Goal: Information Seeking & Learning: Learn about a topic

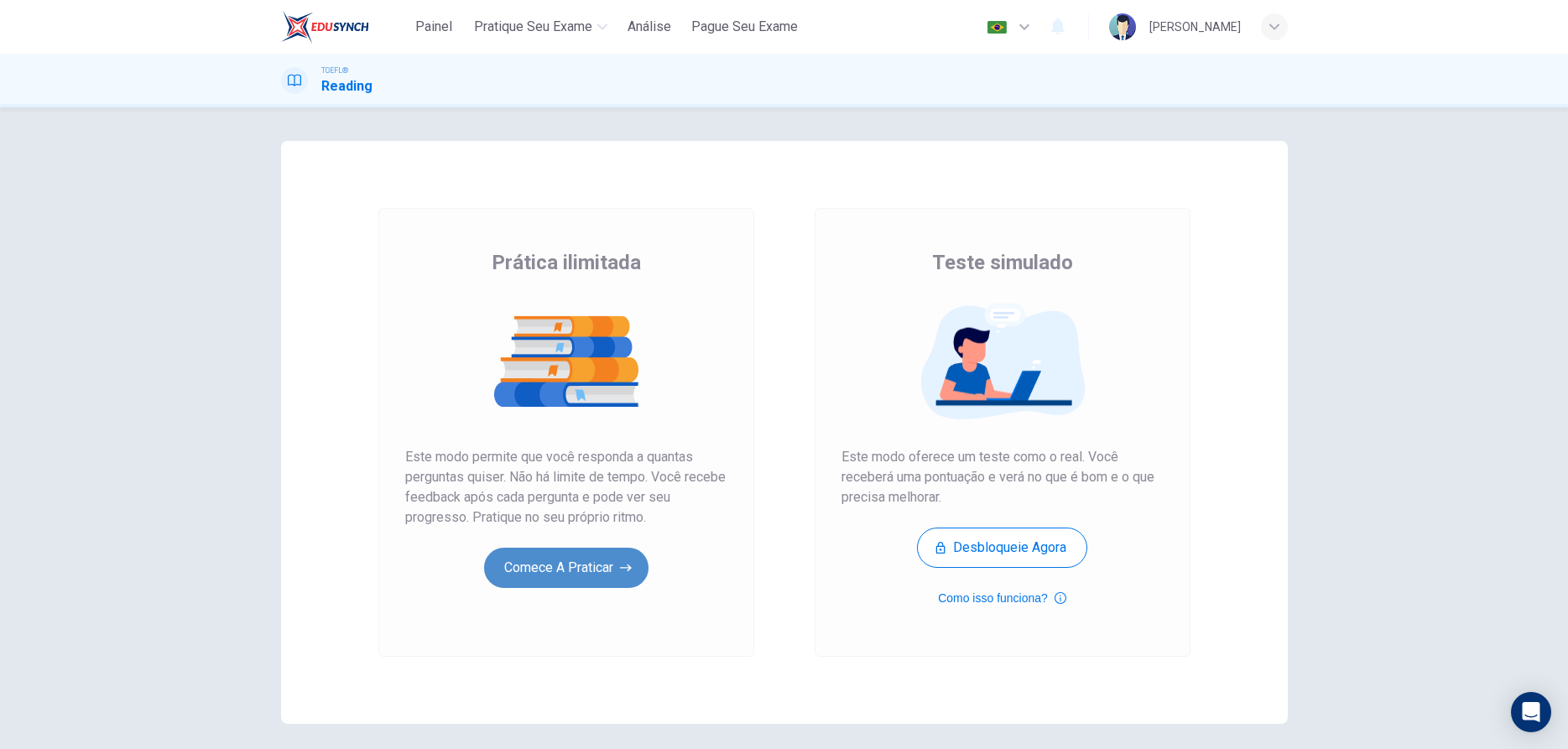
click at [528, 563] on button "Comece a praticar" at bounding box center [566, 567] width 164 height 40
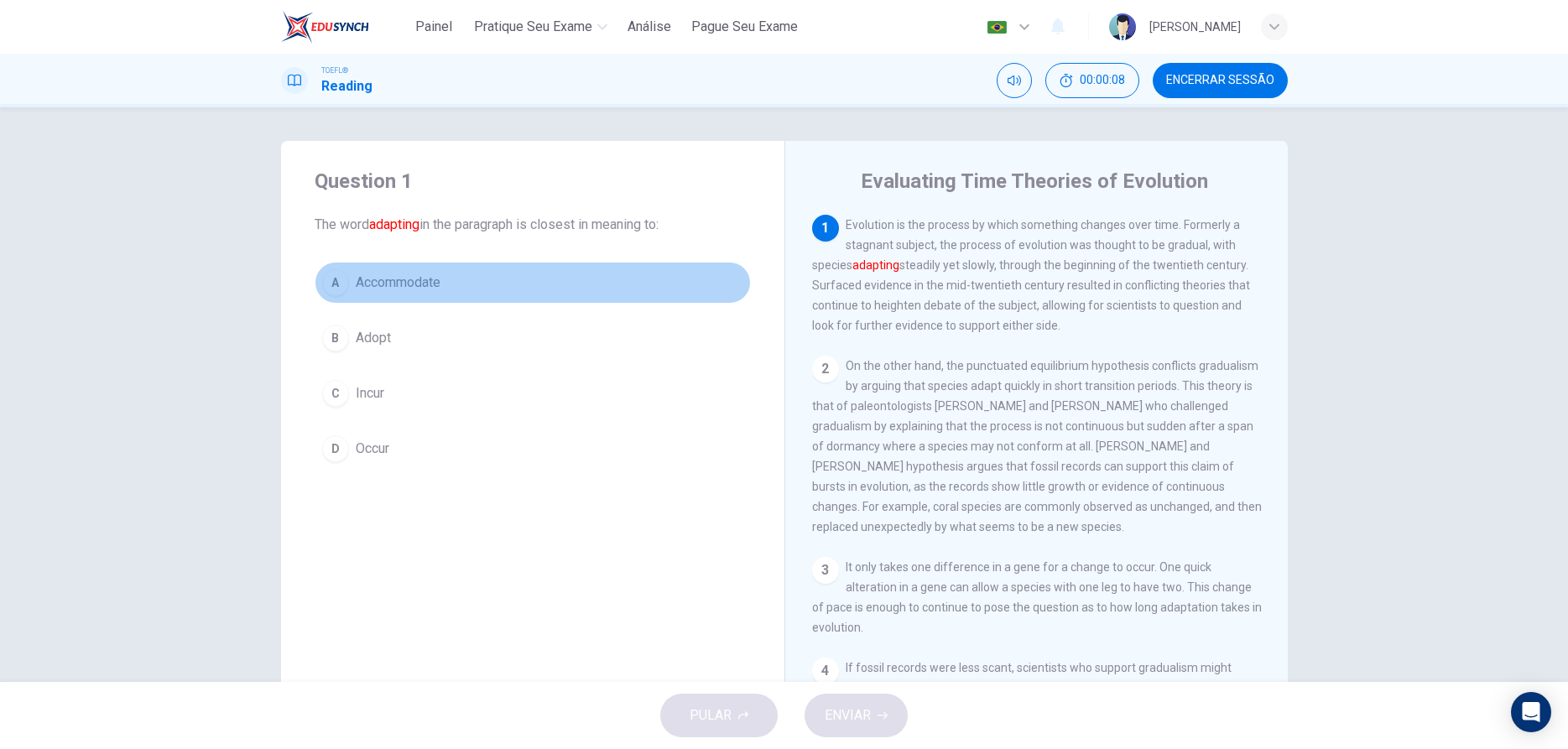
click at [356, 285] on span "Accommodate" at bounding box center [398, 283] width 85 height 20
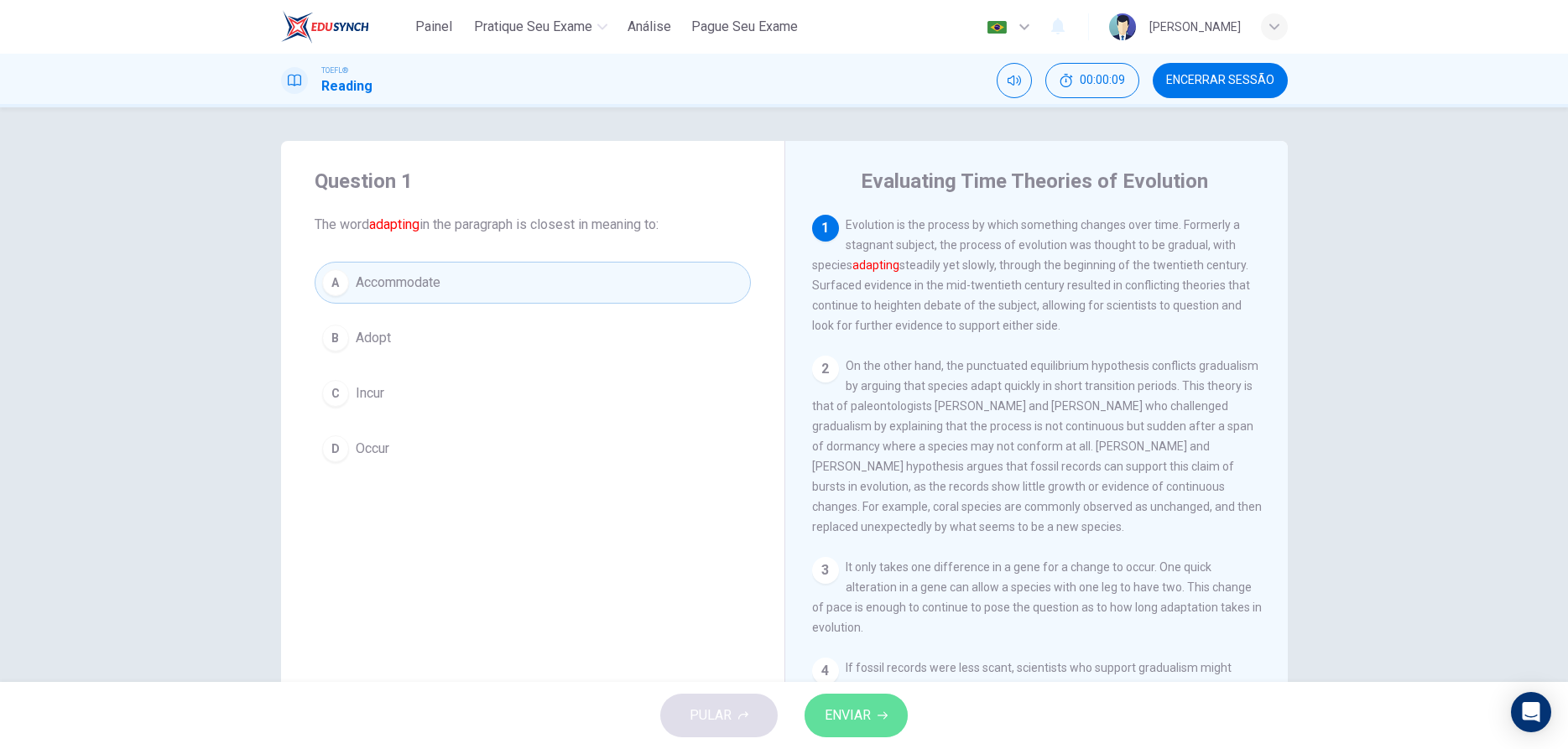
click at [838, 718] on span "ENVIAR" at bounding box center [848, 715] width 47 height 24
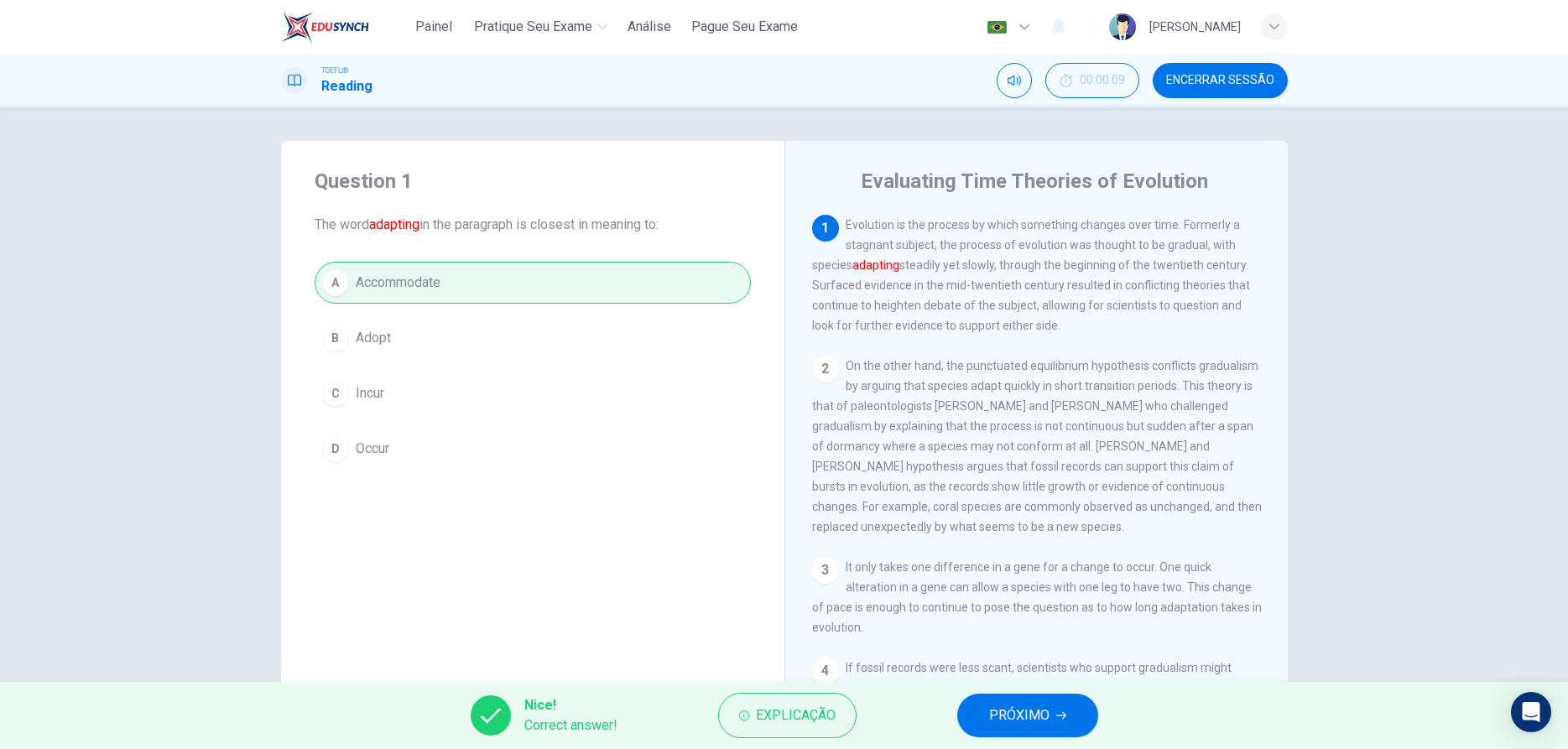
click at [1027, 730] on button "PRÓXIMO" at bounding box center [1028, 715] width 141 height 44
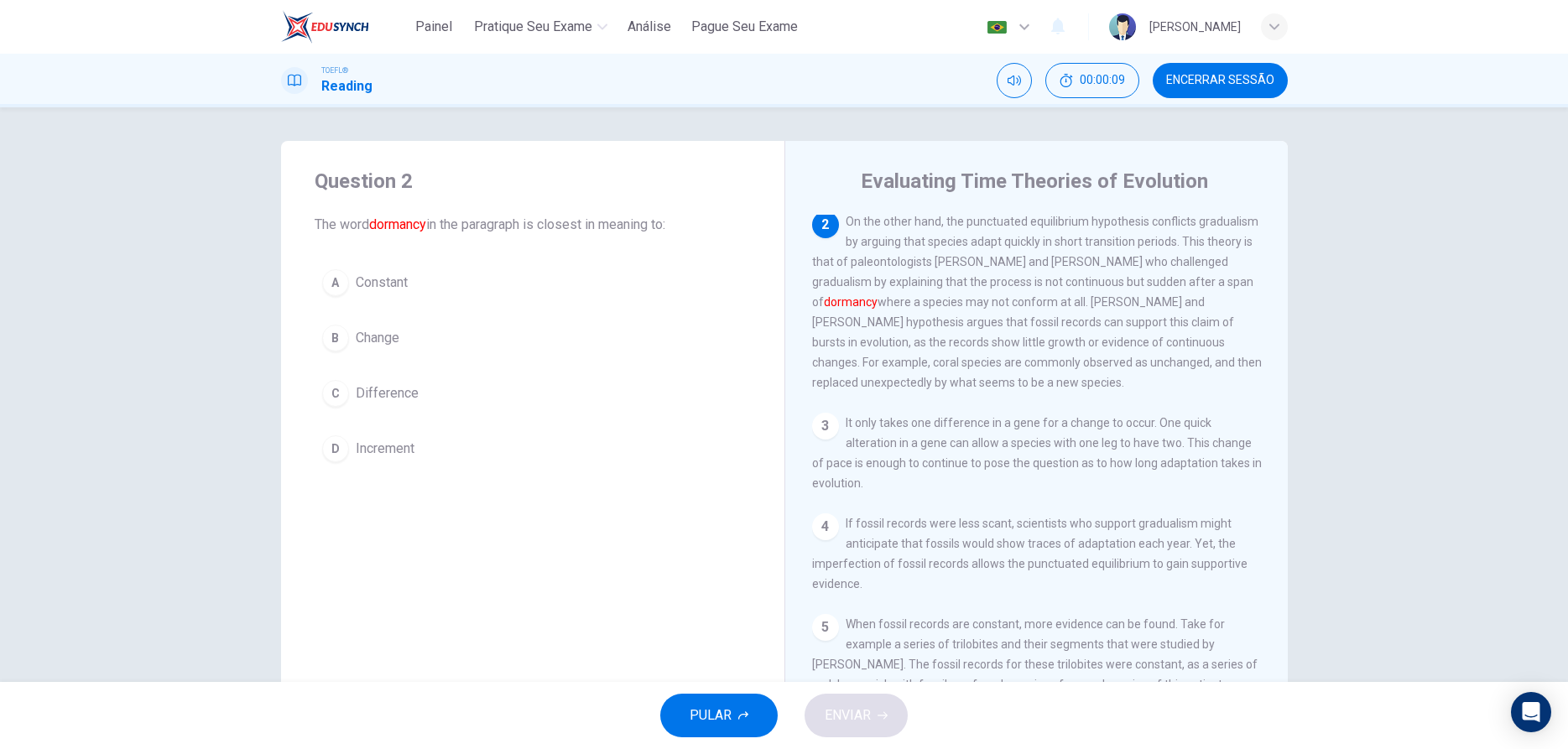
scroll to position [146, 0]
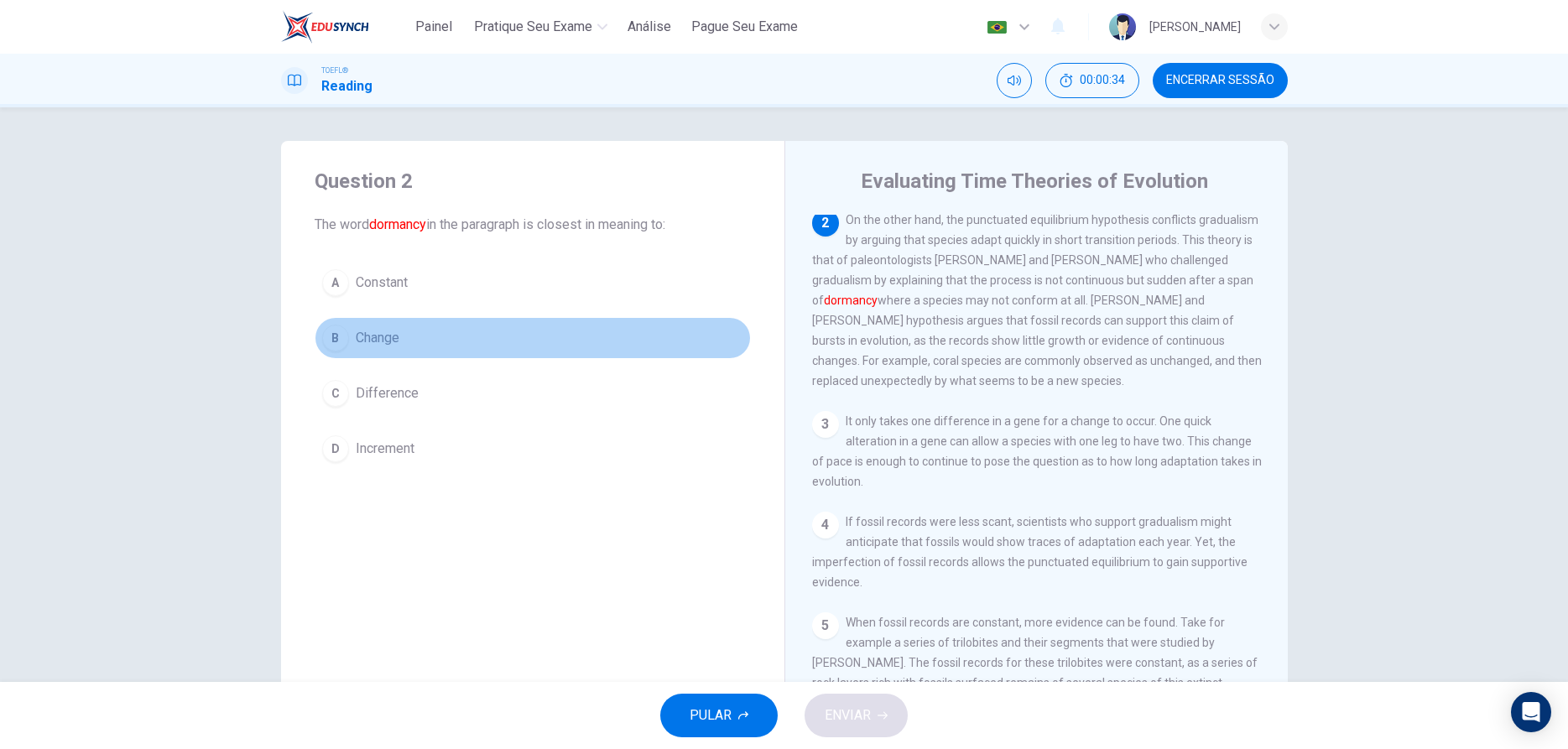
click at [337, 348] on div "B" at bounding box center [335, 338] width 26 height 26
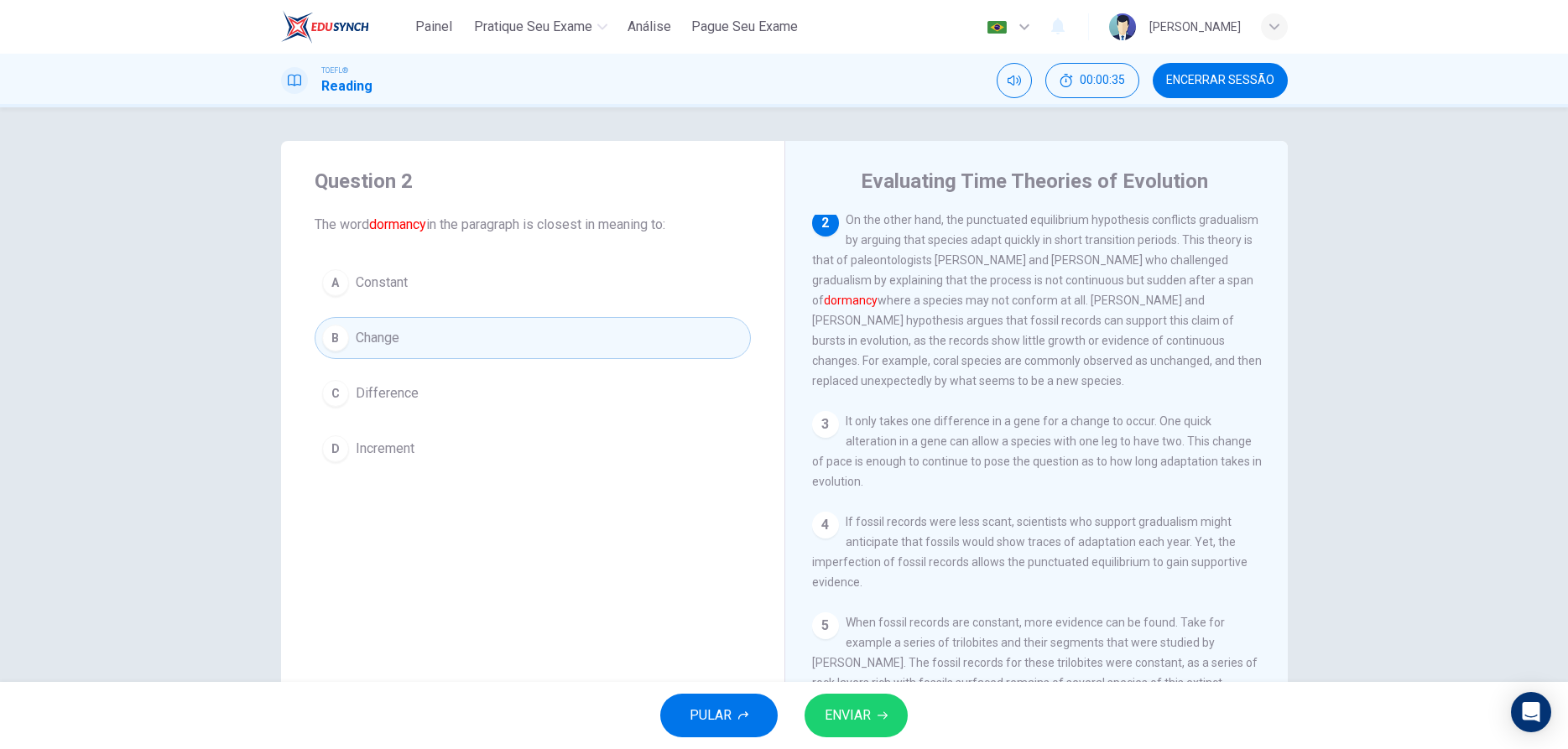
click at [854, 723] on span "ENVIAR" at bounding box center [848, 715] width 47 height 24
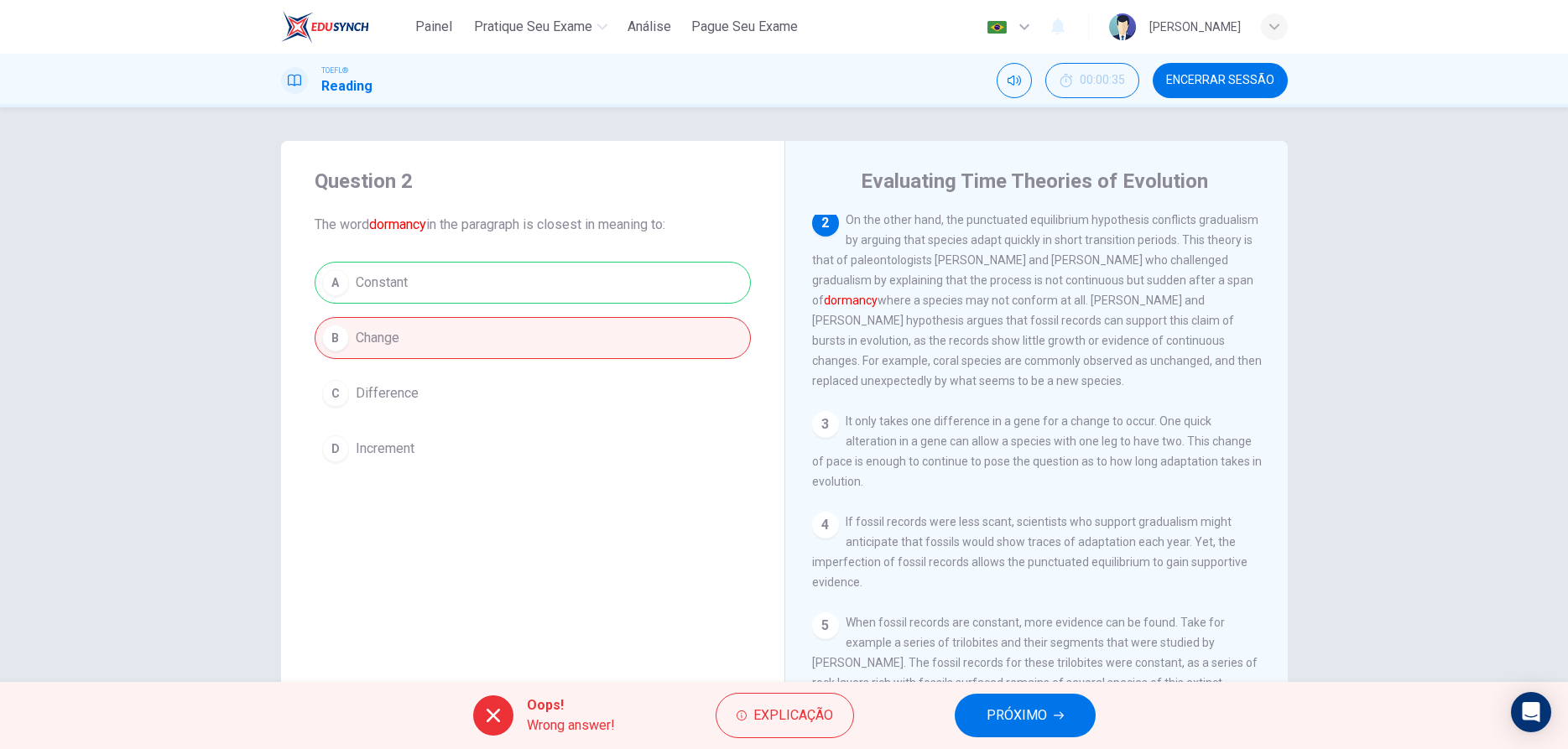
click at [1016, 716] on span "PRÓXIMO" at bounding box center [1017, 715] width 60 height 24
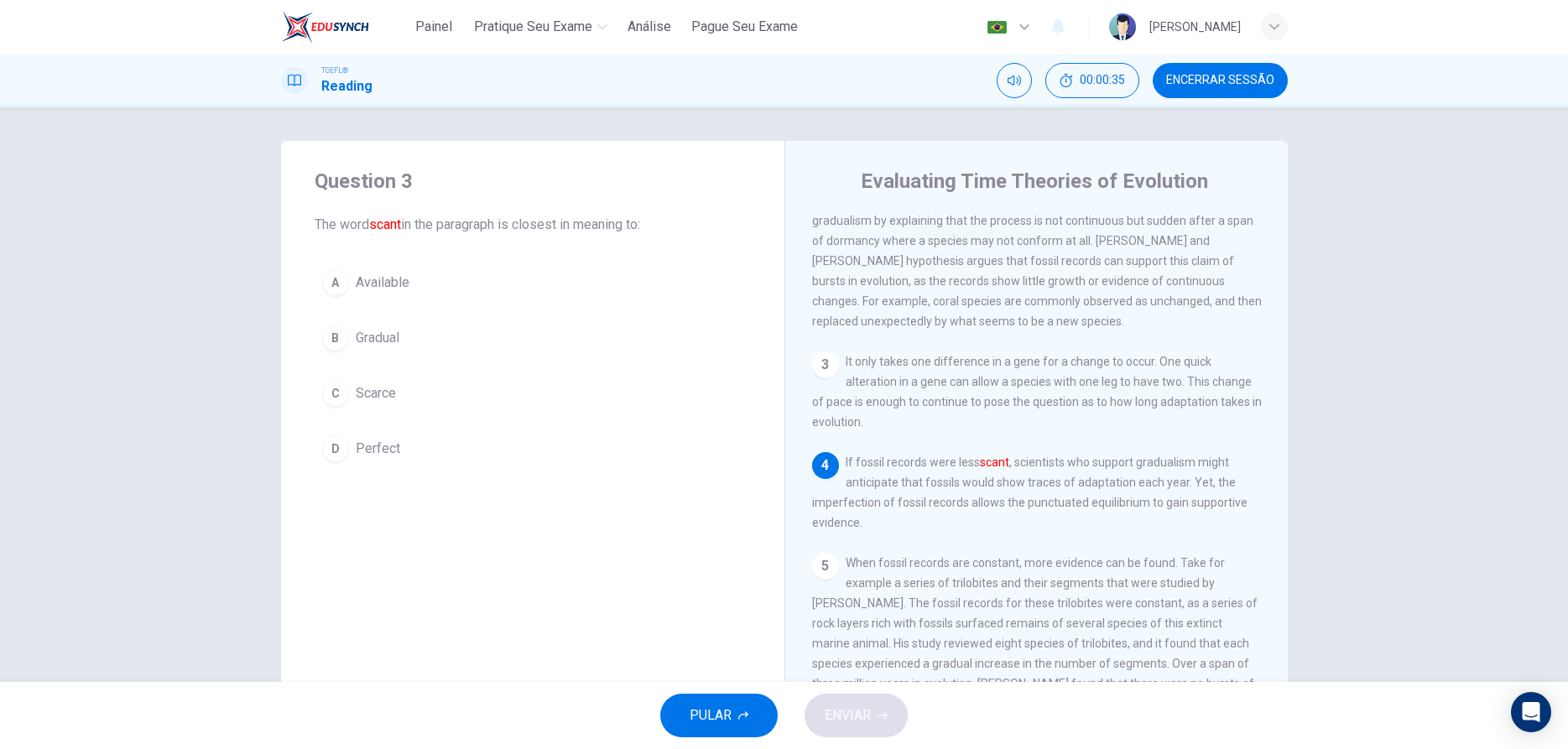
scroll to position [207, 0]
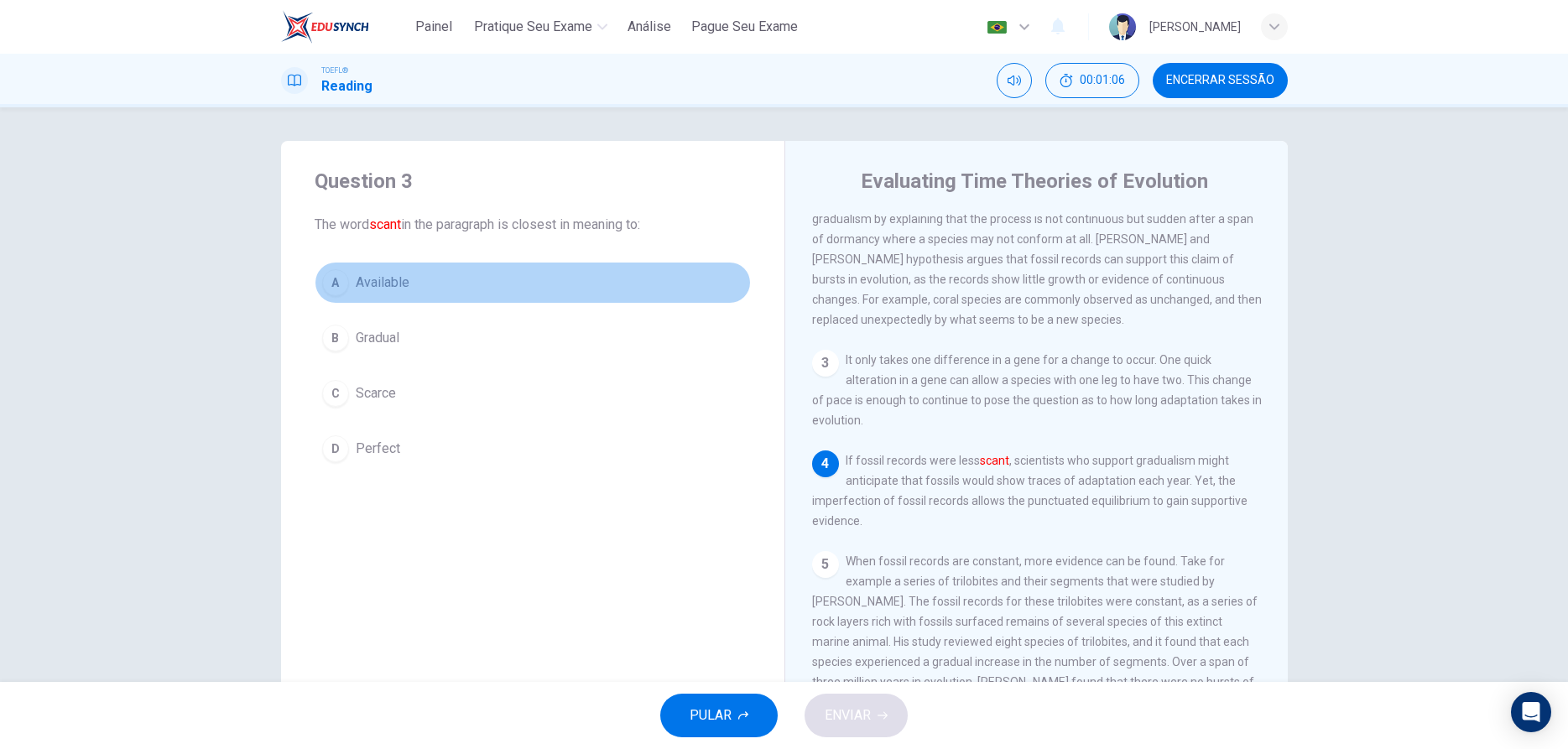
click at [330, 286] on div "A" at bounding box center [335, 282] width 26 height 26
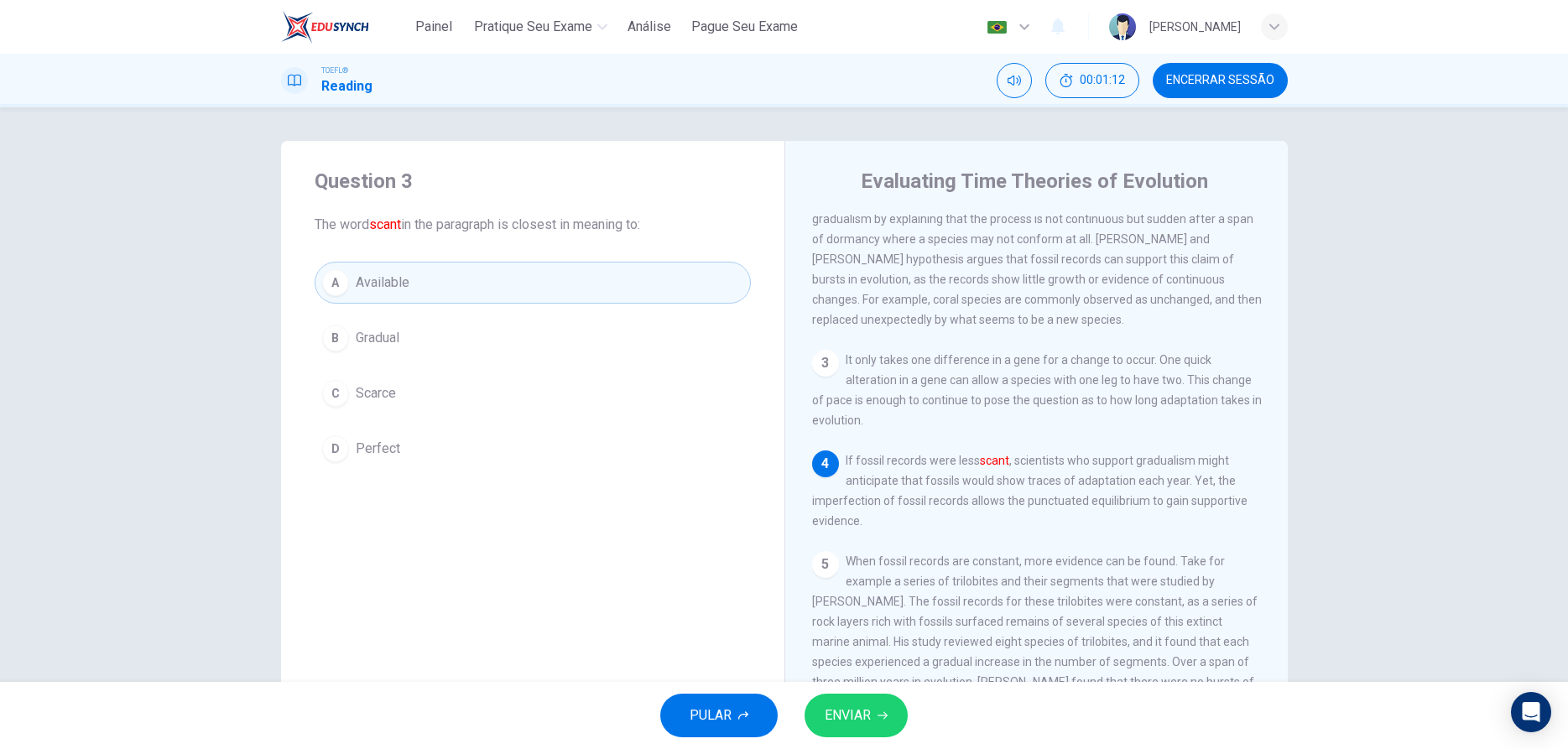
click at [860, 711] on span "ENVIAR" at bounding box center [848, 715] width 47 height 24
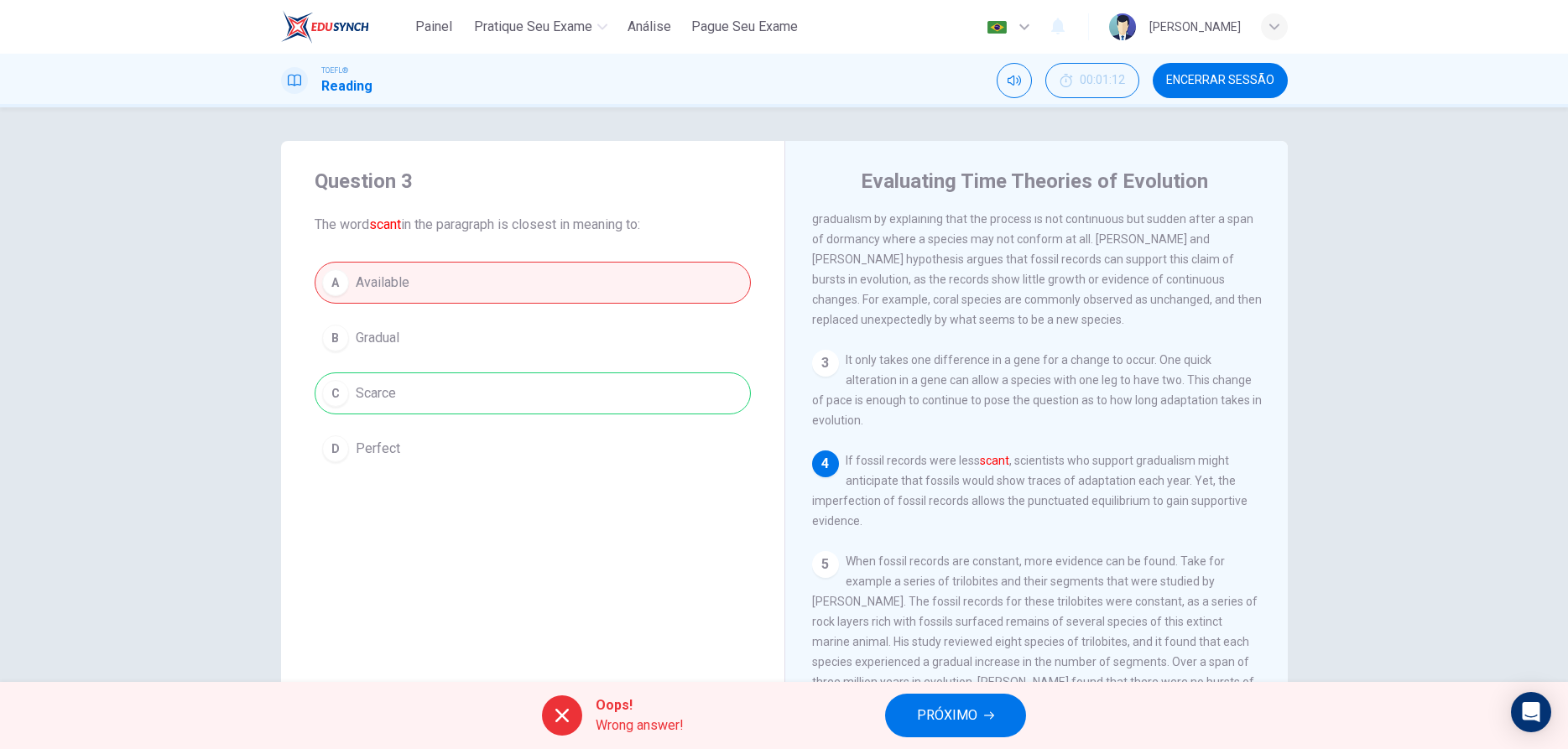
click at [921, 717] on span "PRÓXIMO" at bounding box center [947, 715] width 60 height 24
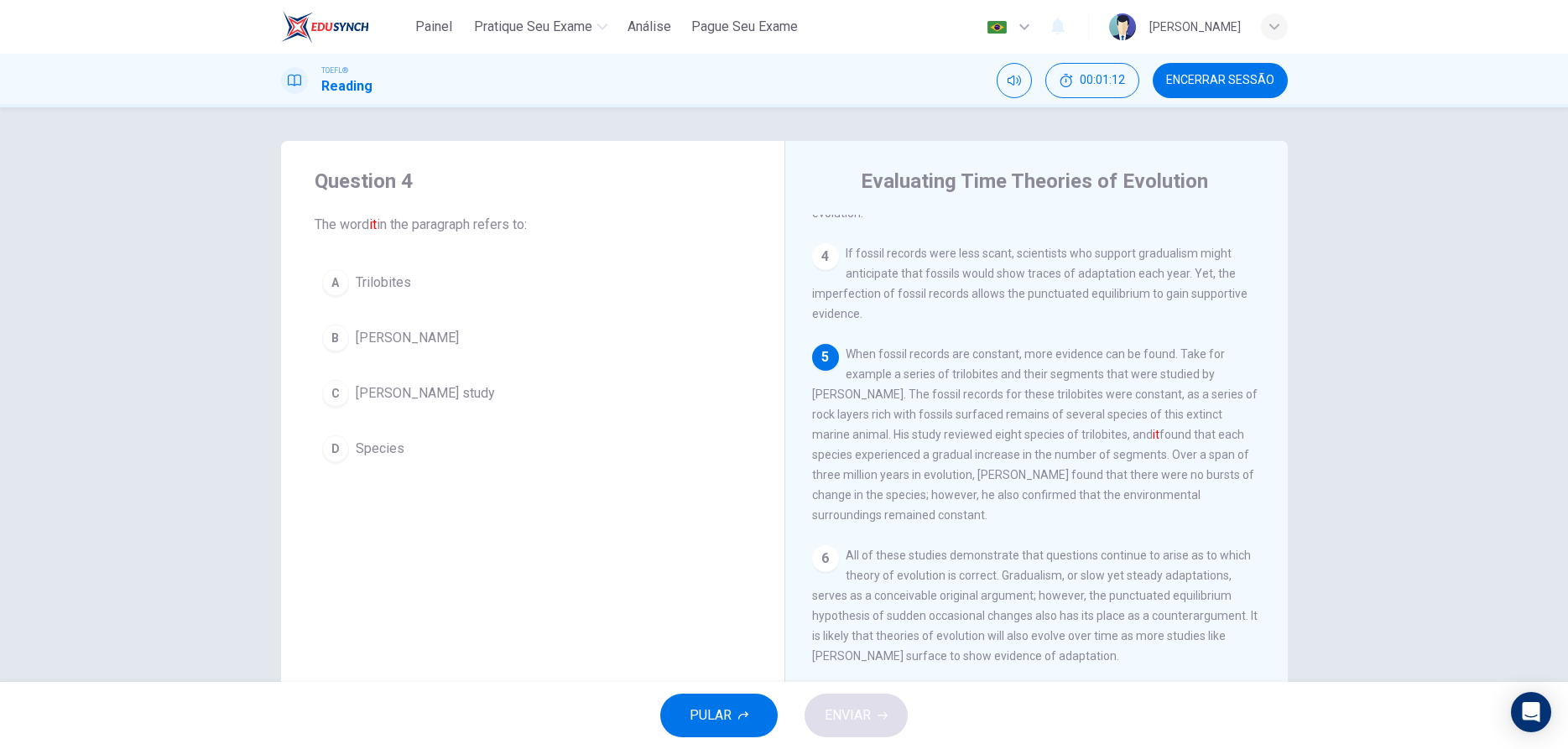
scroll to position [416, 0]
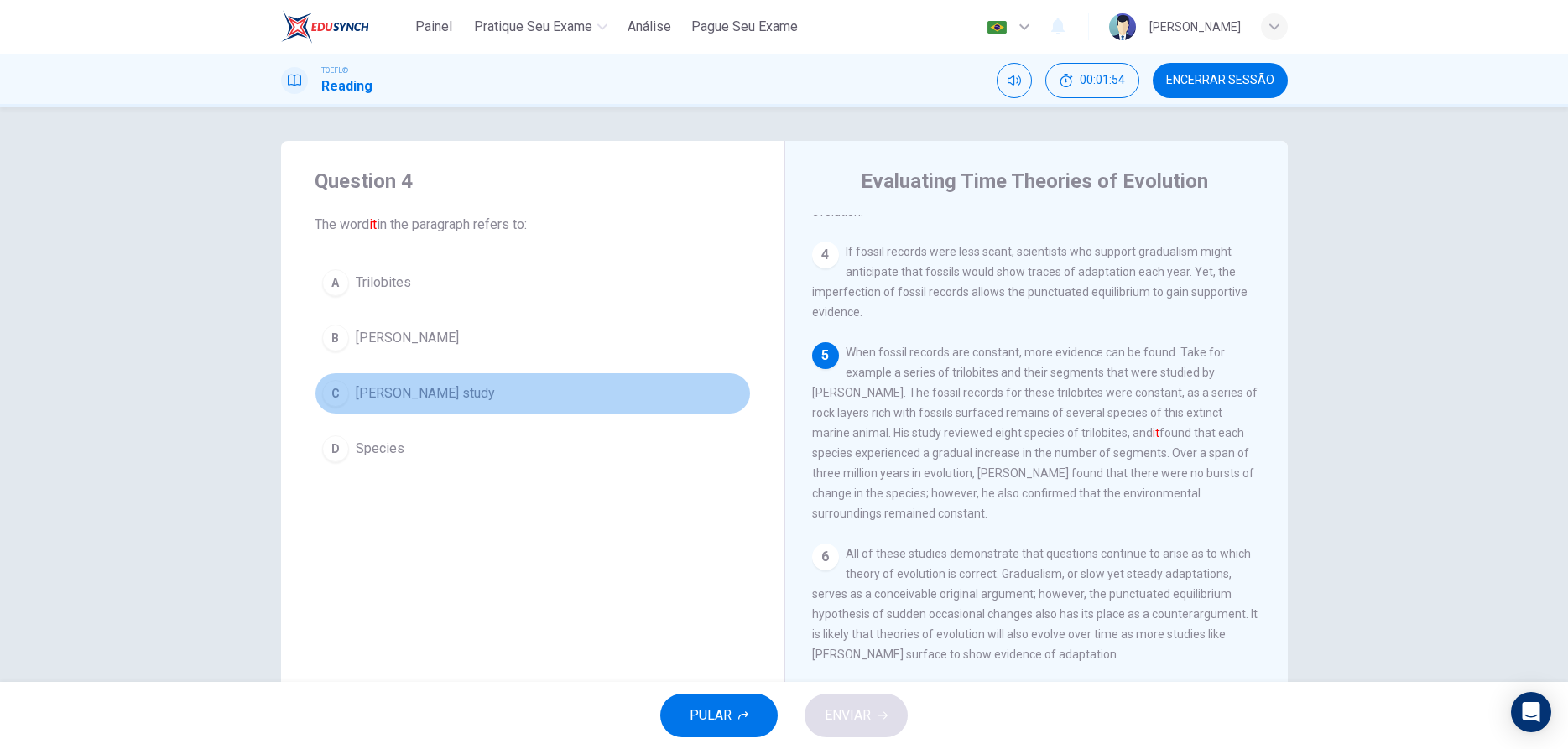
click at [348, 401] on button "[PERSON_NAME] study" at bounding box center [533, 393] width 436 height 42
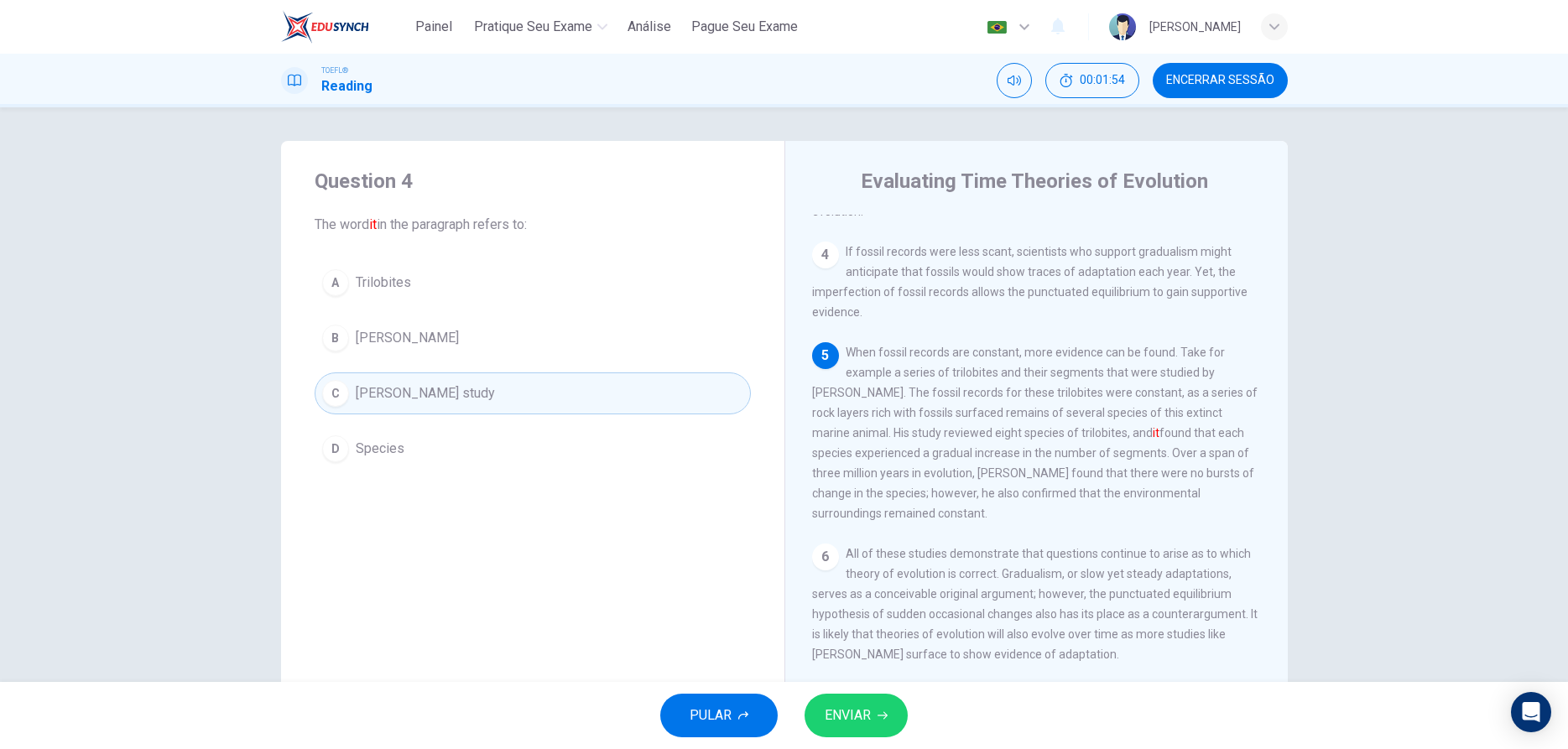
click at [862, 723] on span "ENVIAR" at bounding box center [848, 715] width 47 height 24
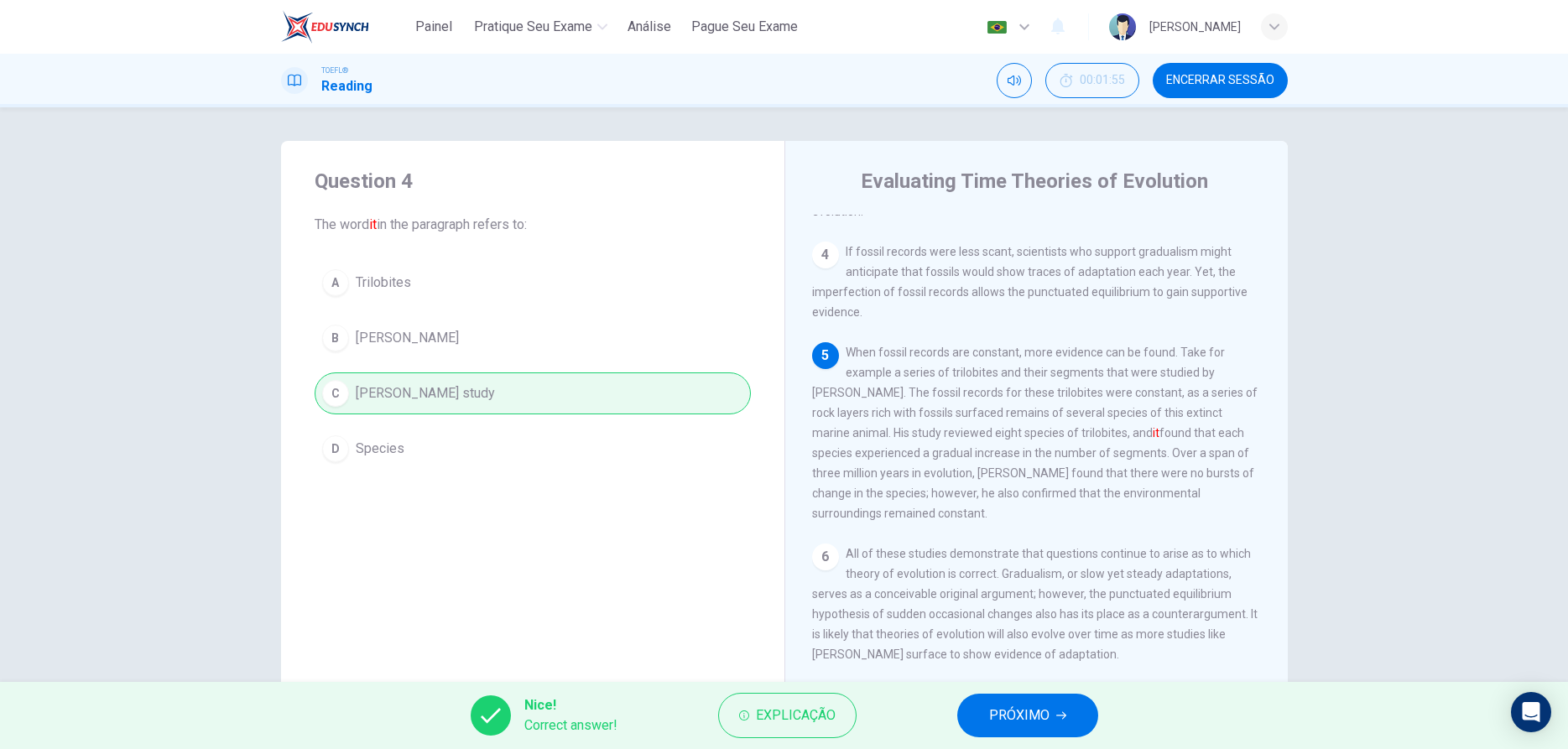
click at [1004, 722] on span "PRÓXIMO" at bounding box center [1019, 715] width 60 height 24
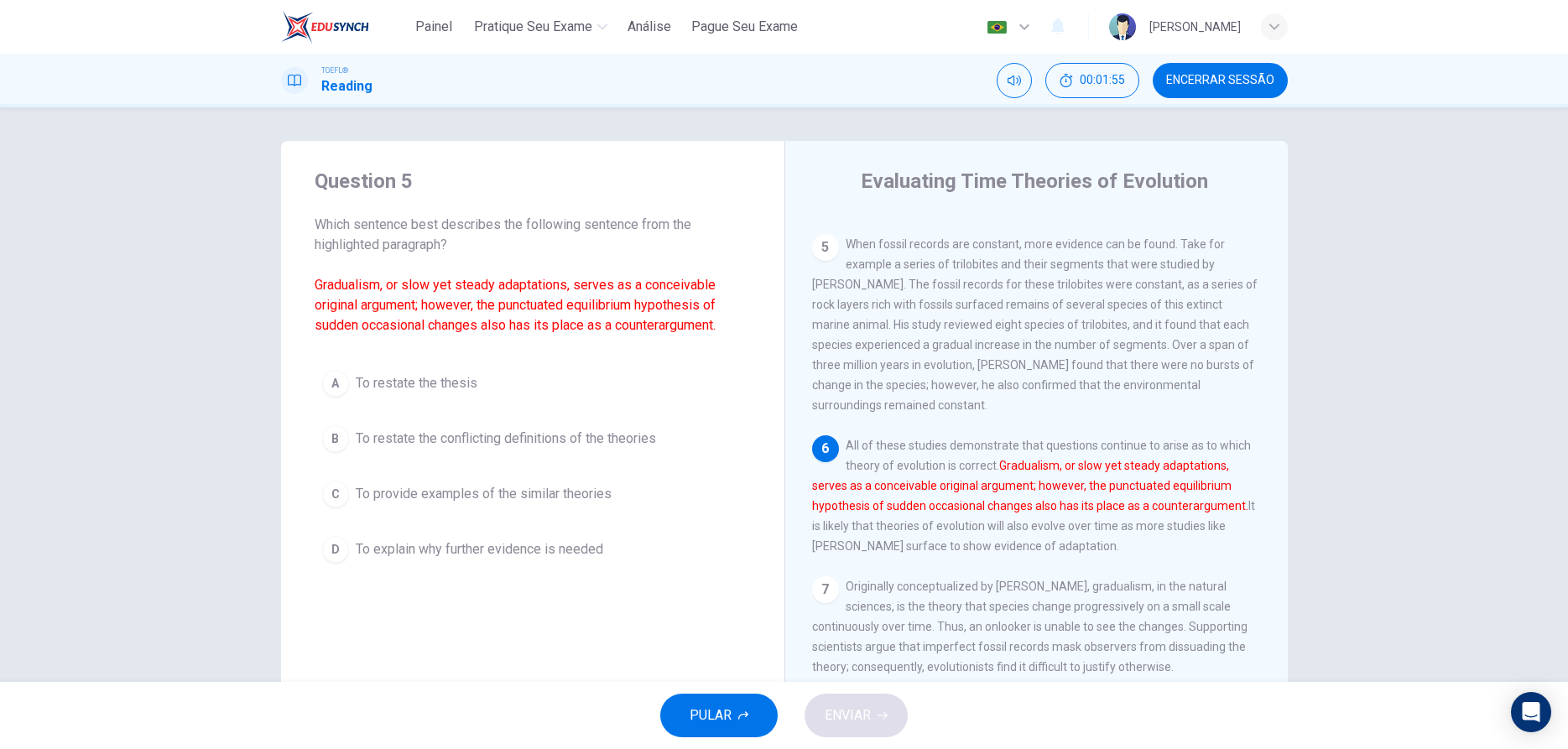
scroll to position [539, 0]
click at [411, 557] on span "To explain why further evidence is needed" at bounding box center [479, 549] width 247 height 20
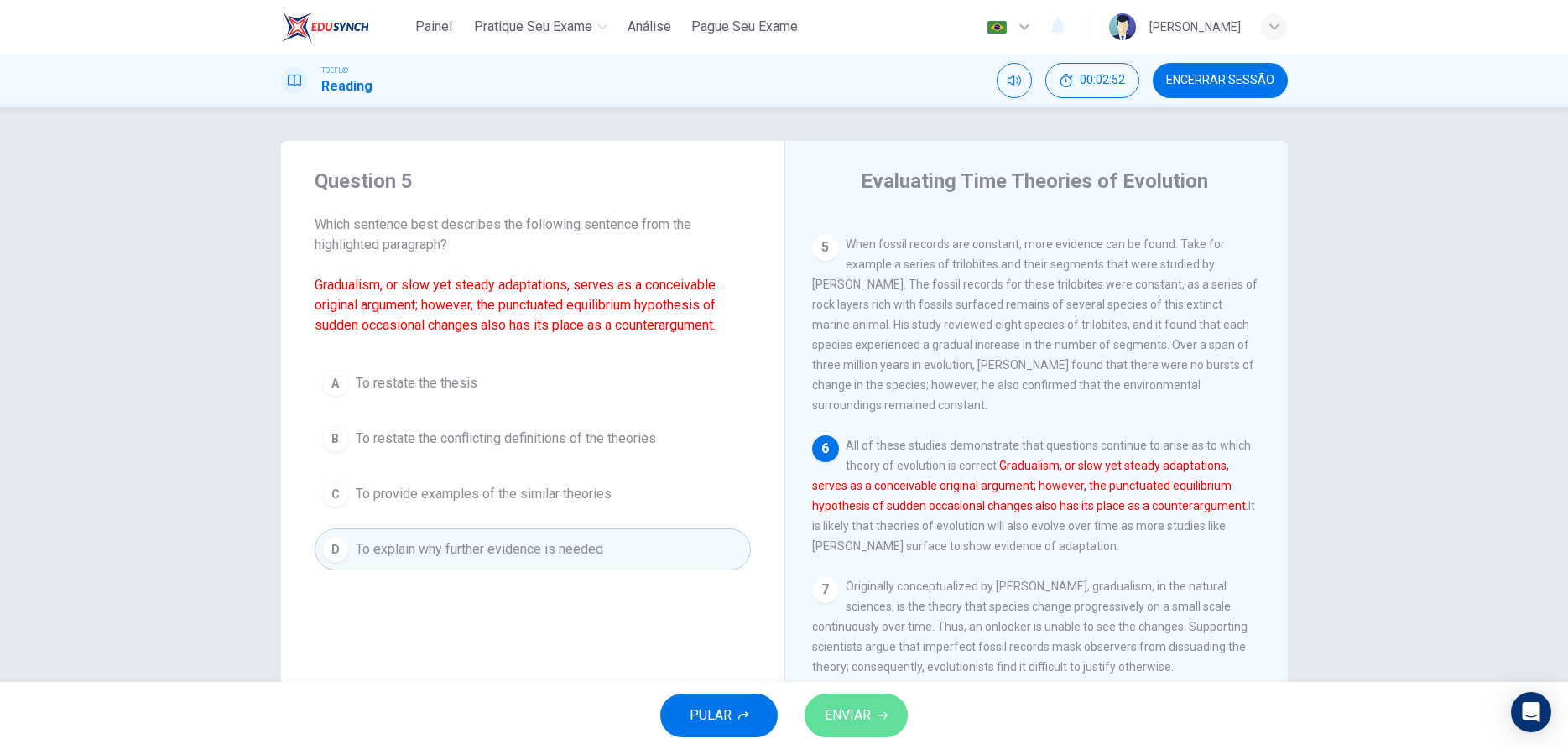
click at [852, 716] on span "ENVIAR" at bounding box center [848, 715] width 47 height 24
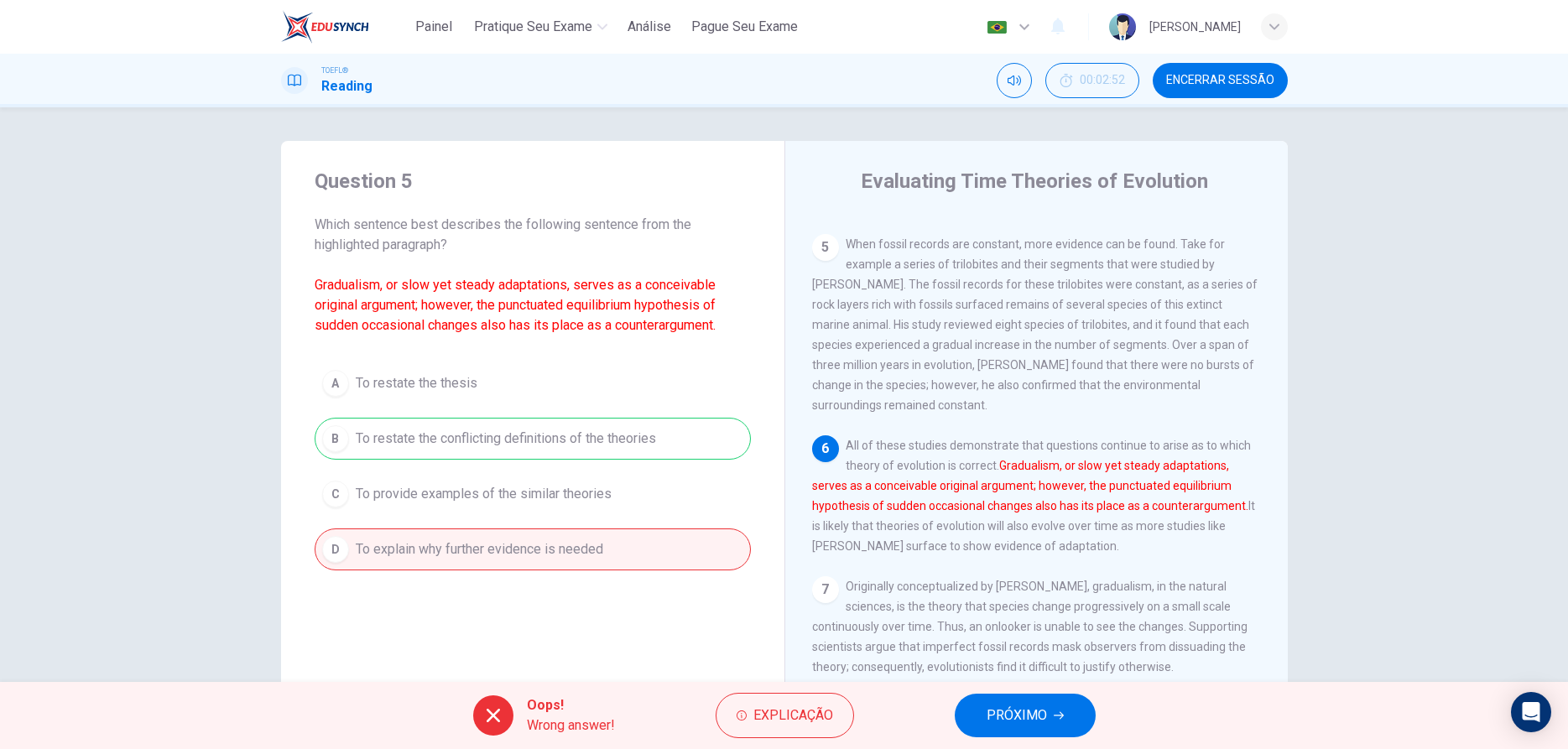
click at [1030, 719] on span "PRÓXIMO" at bounding box center [1017, 715] width 60 height 24
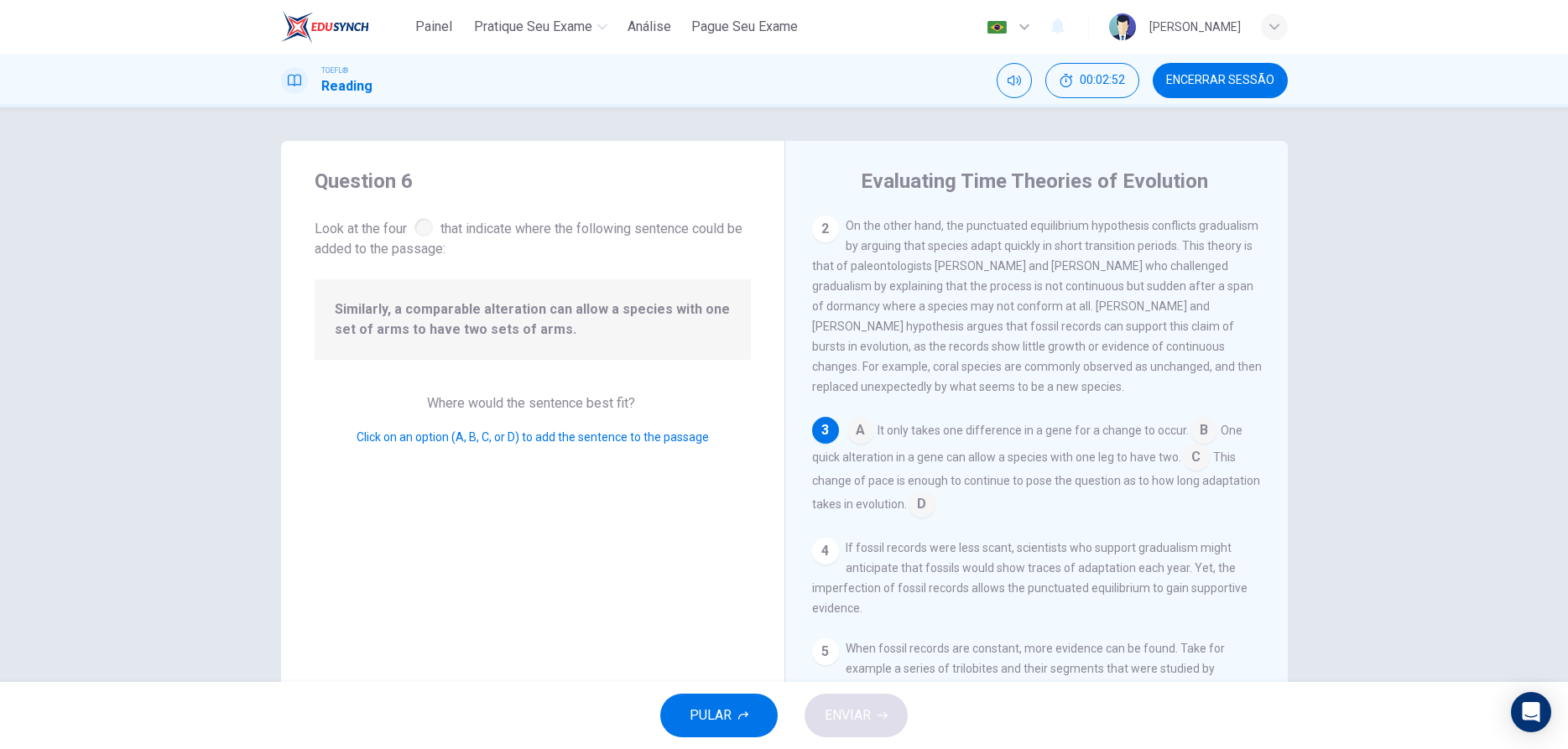
scroll to position [140, 0]
click at [1190, 472] on input at bounding box center [1196, 457] width 26 height 26
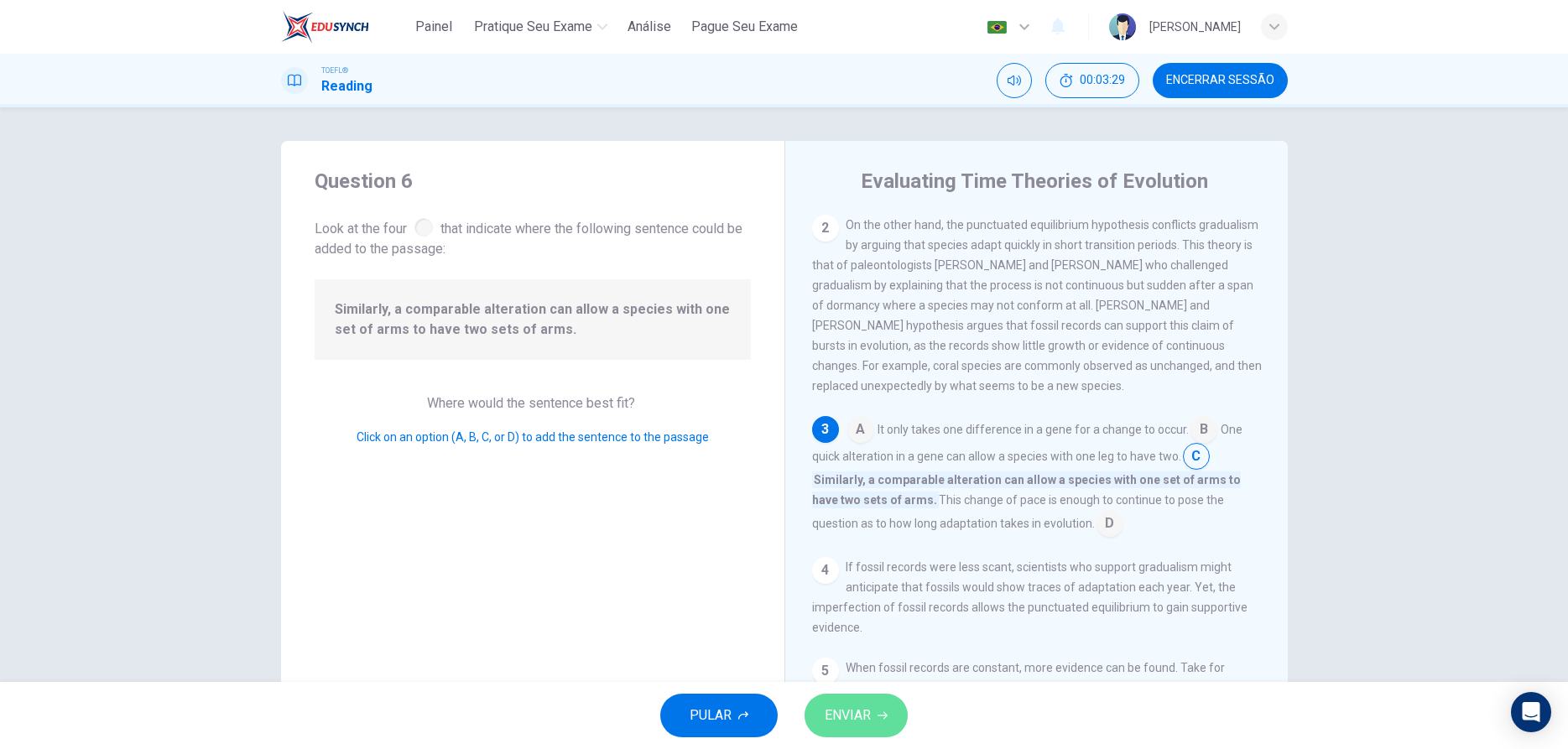
click at [831, 722] on span "ENVIAR" at bounding box center [848, 715] width 47 height 24
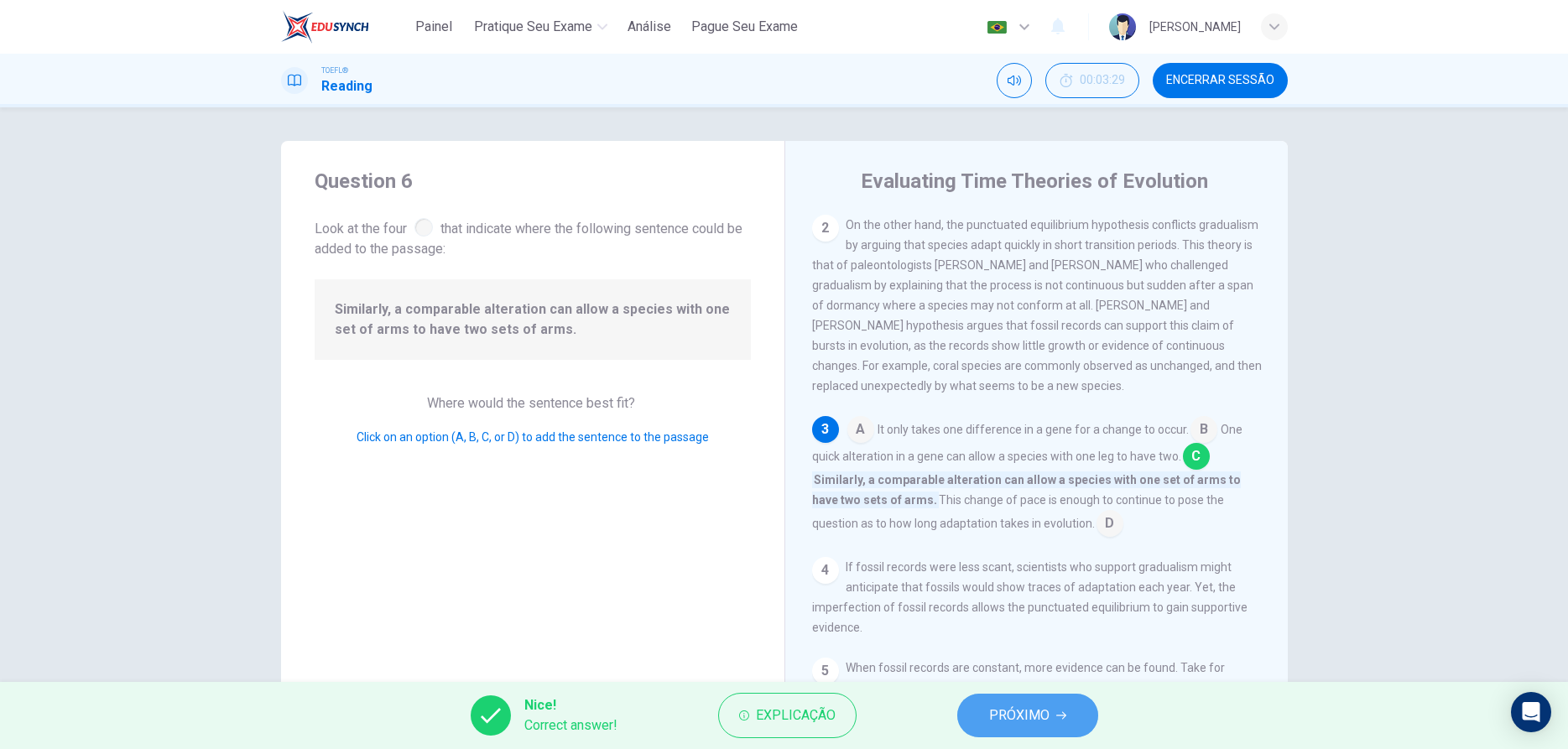
click at [1038, 706] on span "PRÓXIMO" at bounding box center [1019, 715] width 60 height 24
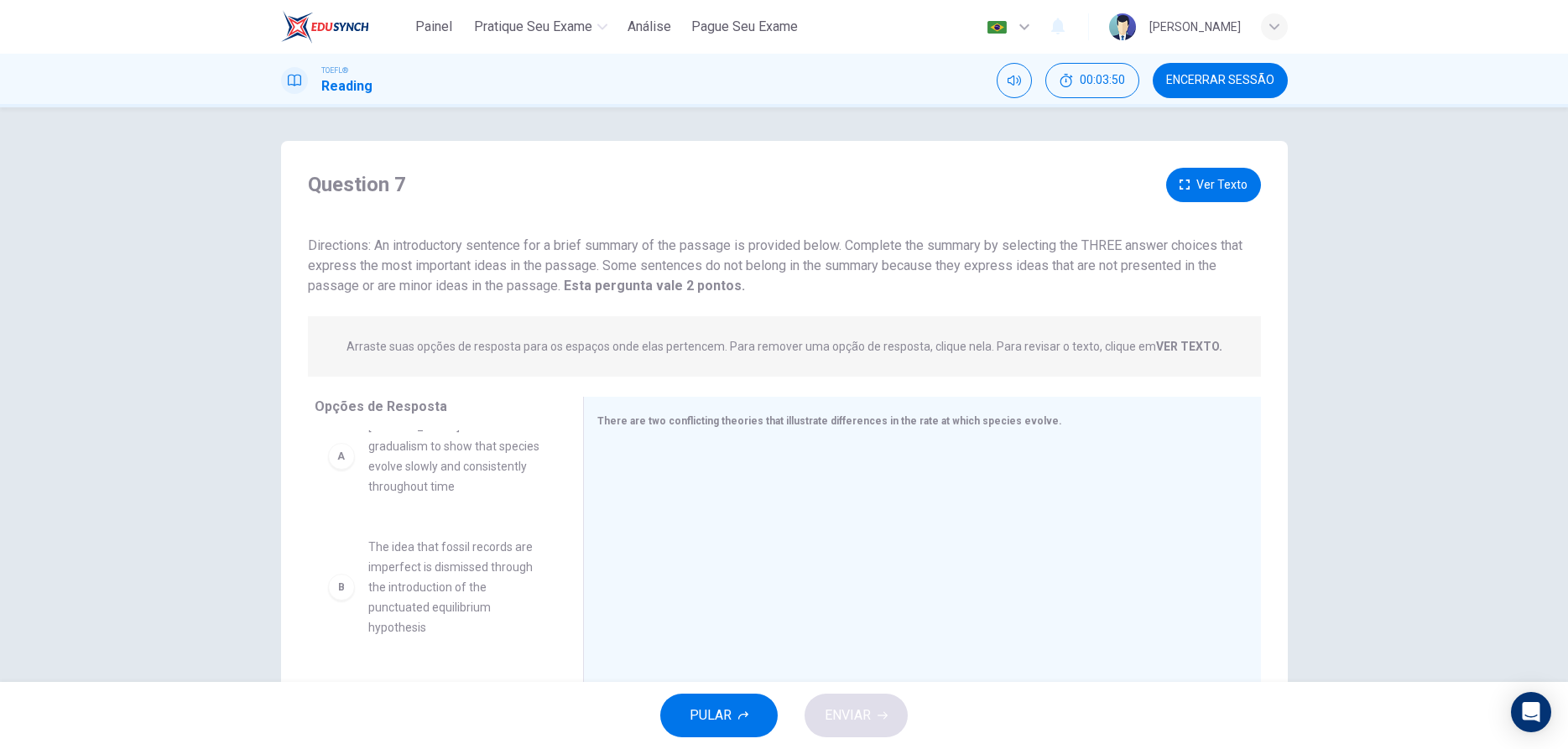
scroll to position [0, 0]
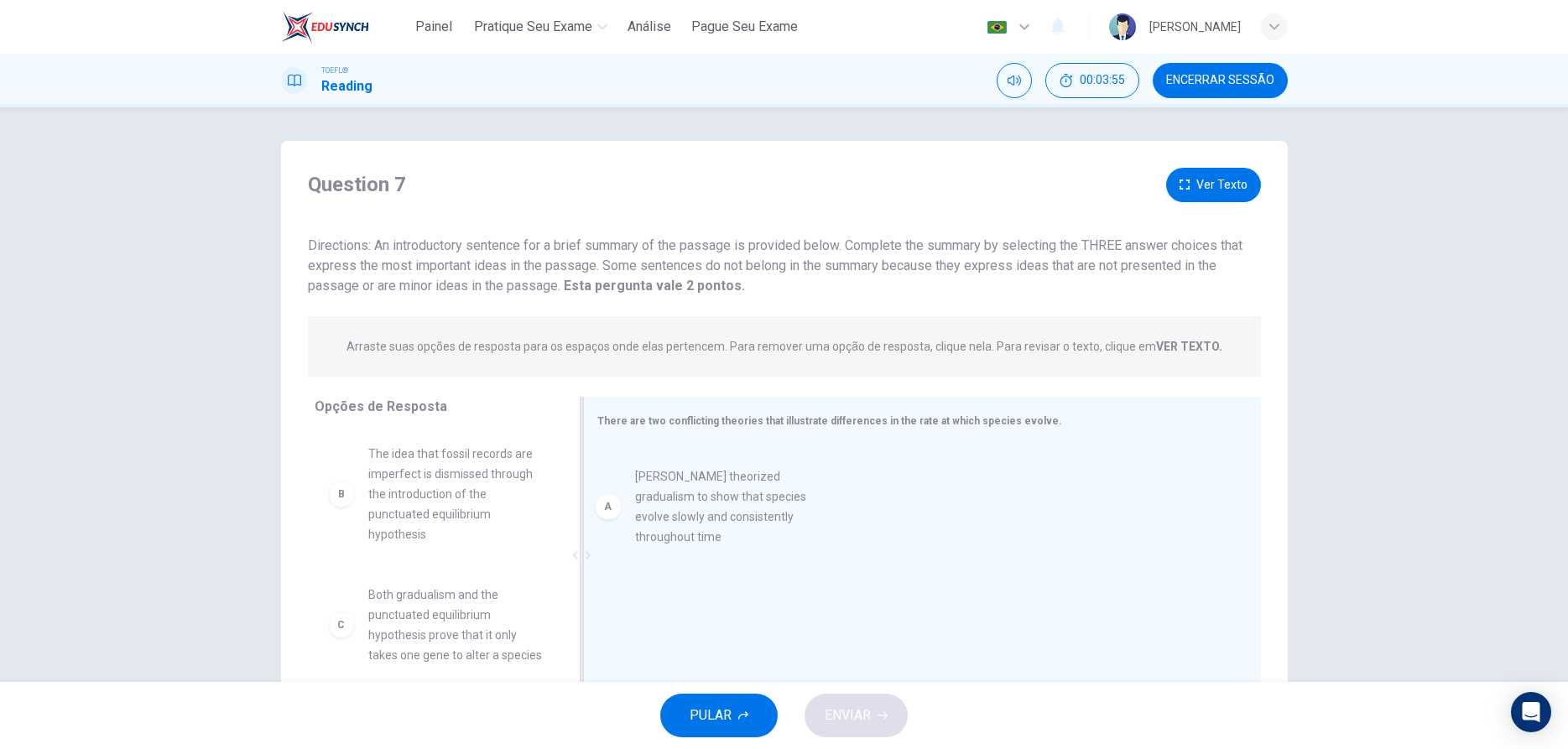
drag, startPoint x: 376, startPoint y: 502, endPoint x: 651, endPoint y: 524, distance: 275.9
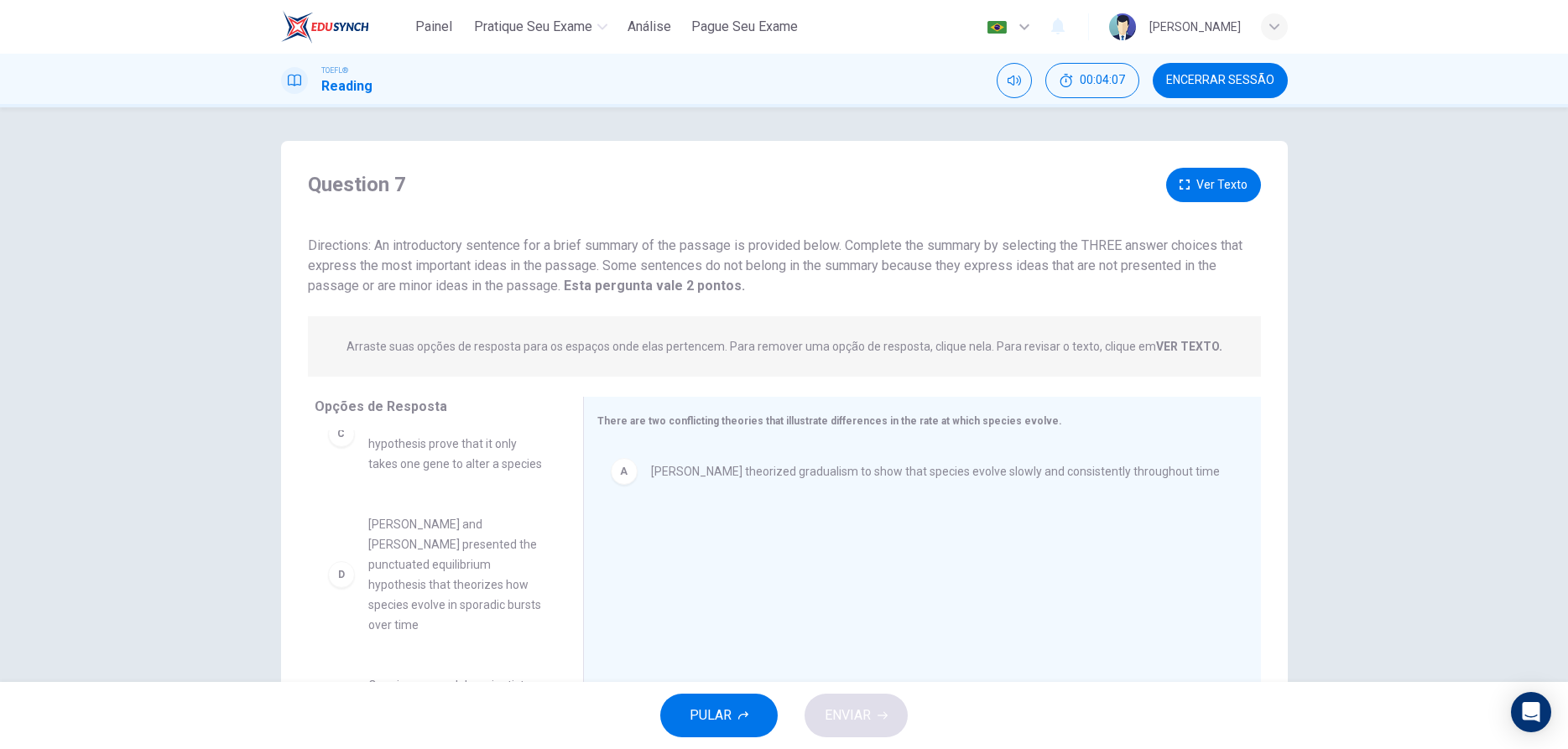
scroll to position [286, 0]
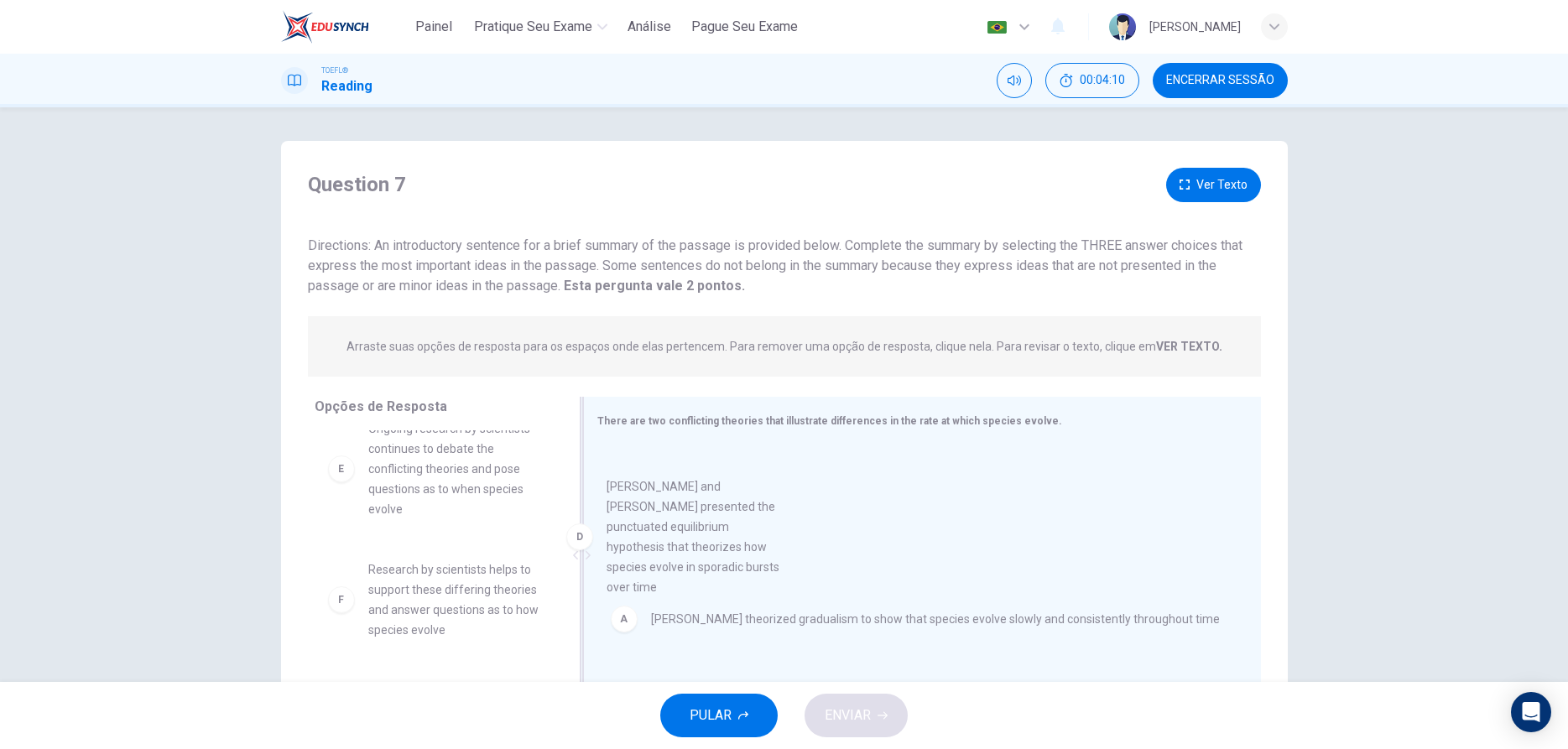
drag, startPoint x: 401, startPoint y: 536, endPoint x: 695, endPoint y: 605, distance: 302.0
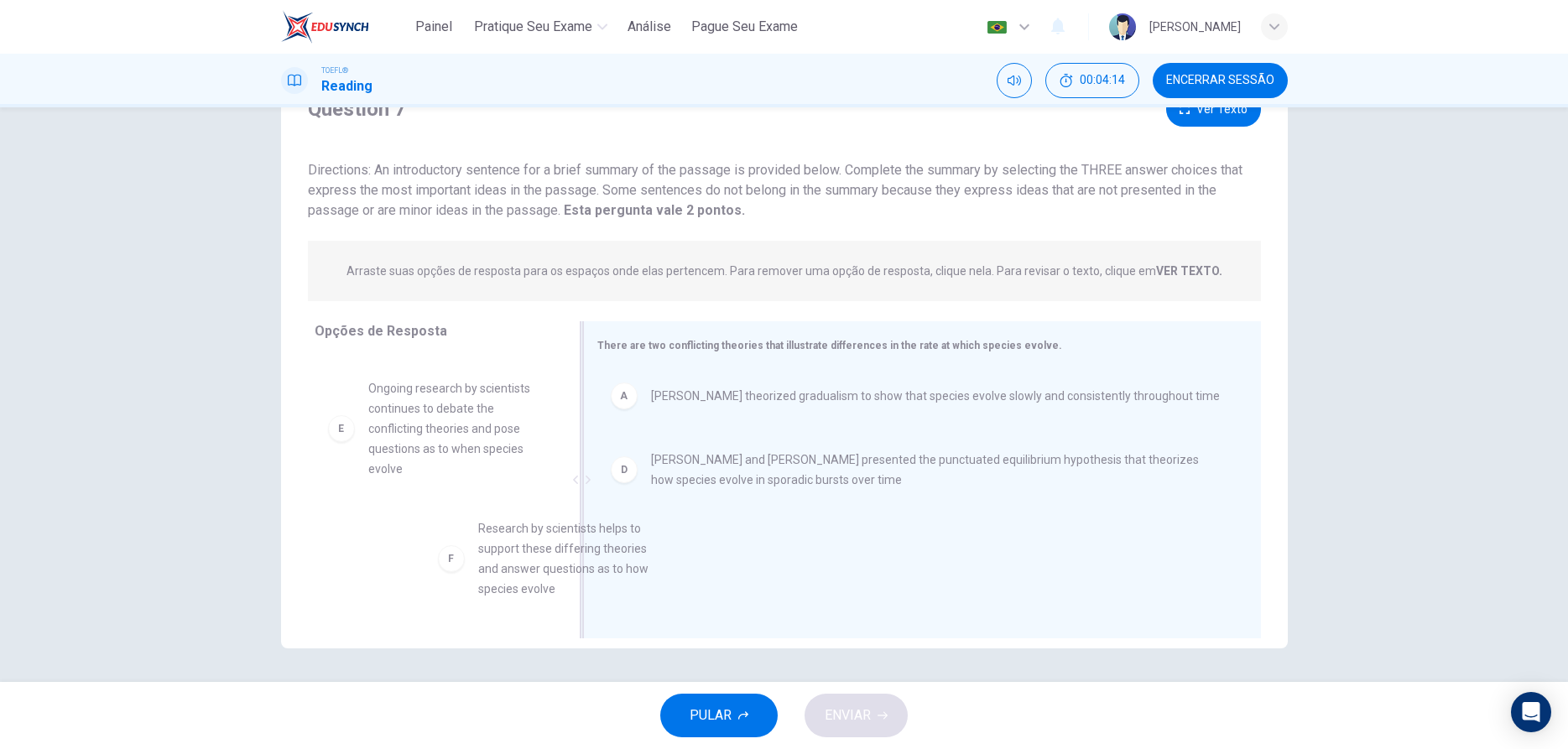
scroll to position [8, 0]
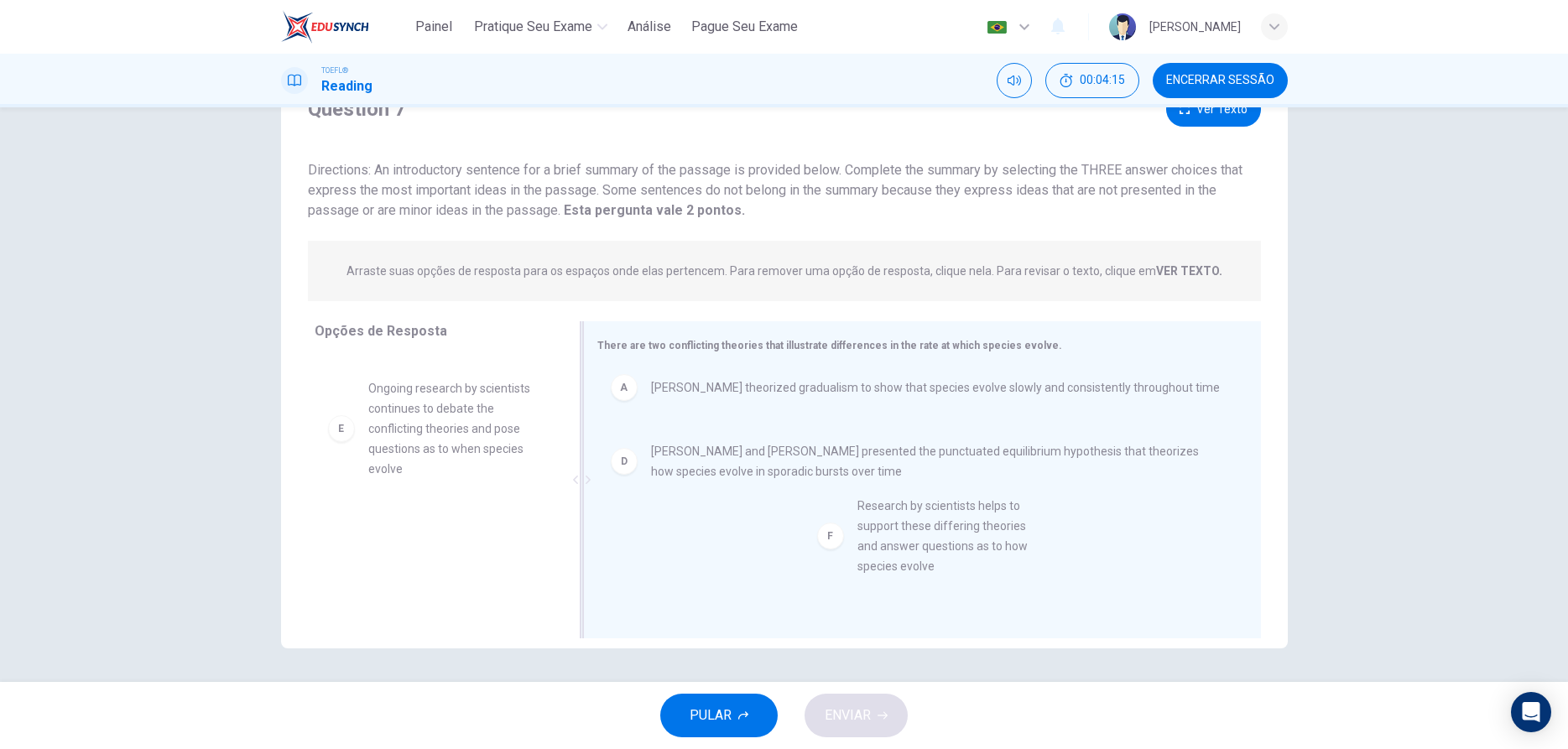
drag, startPoint x: 402, startPoint y: 593, endPoint x: 902, endPoint y: 569, distance: 500.6
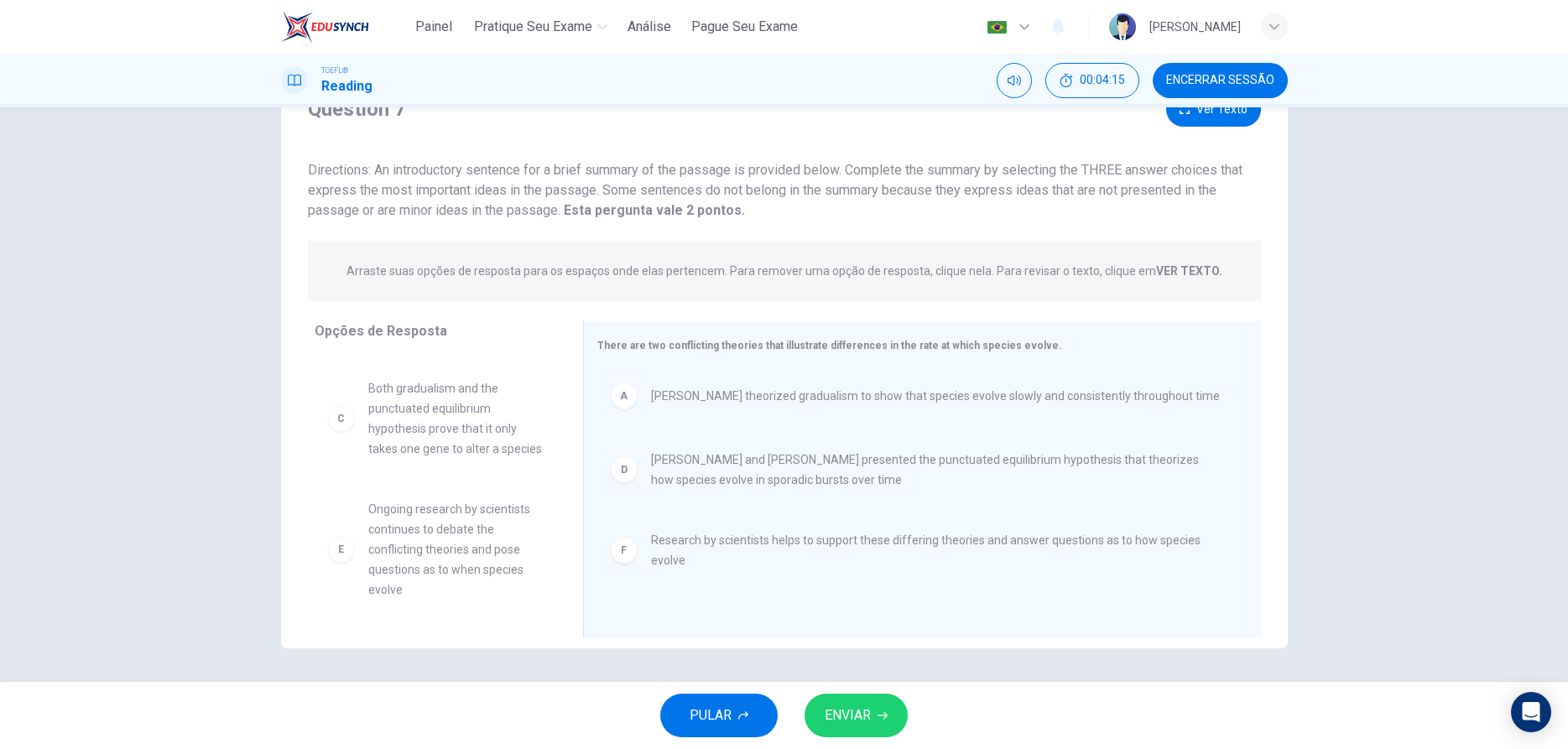
scroll to position [130, 0]
click at [891, 709] on button "ENVIAR" at bounding box center [855, 715] width 103 height 44
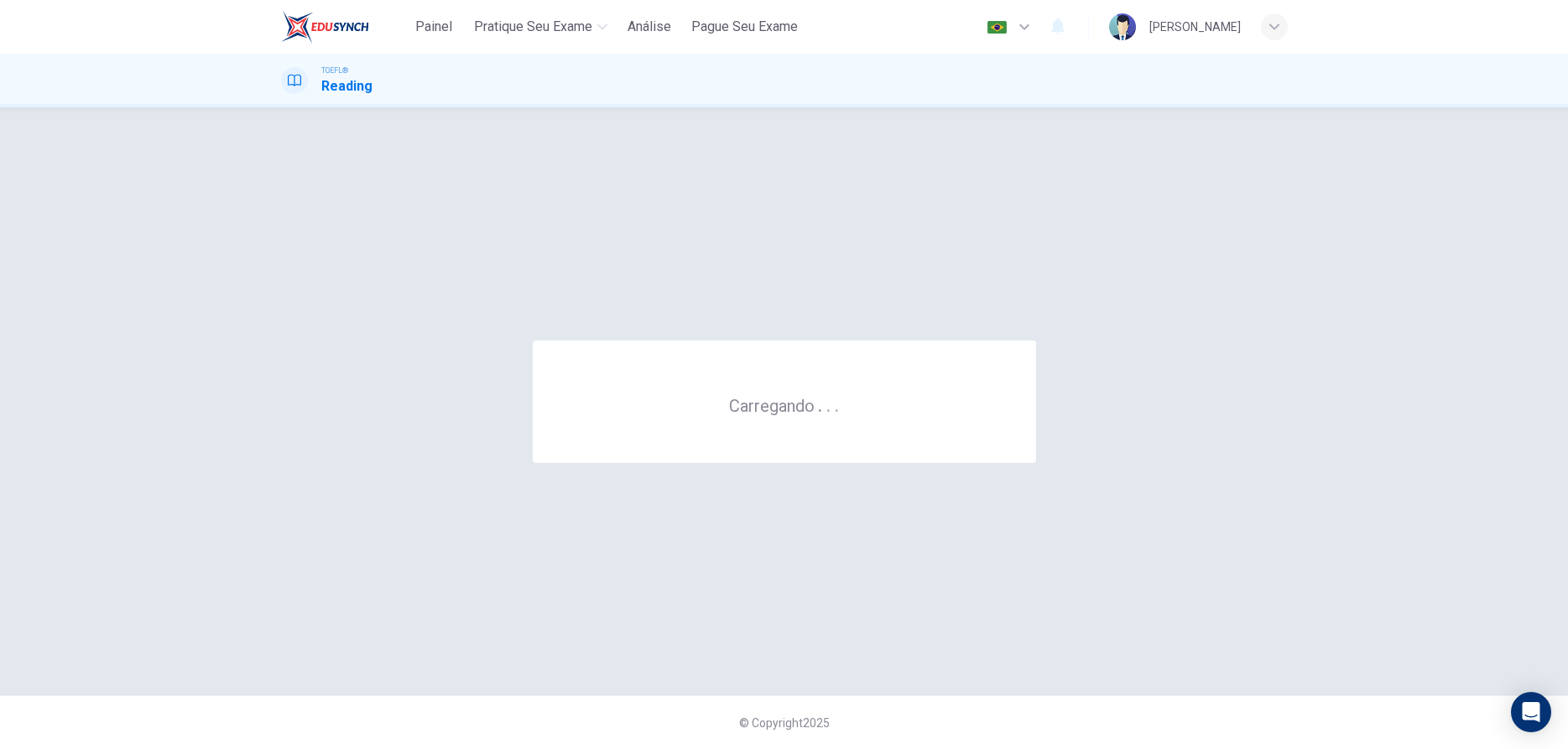
scroll to position [0, 0]
